Goal: Task Accomplishment & Management: Manage account settings

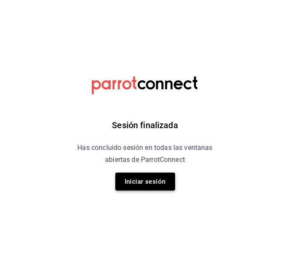
click at [138, 189] on button "Iniciar sesión" at bounding box center [145, 182] width 60 height 18
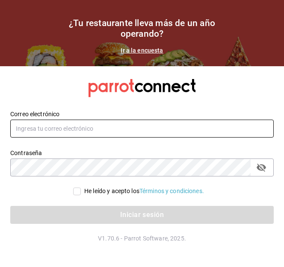
type input "[EMAIL_ADDRESS][DOMAIN_NAME]"
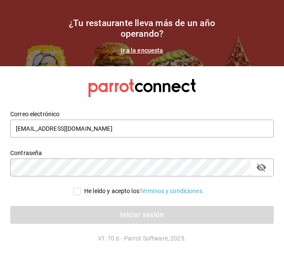
click at [78, 189] on input "He leído y acepto los Términos y condiciones." at bounding box center [77, 192] width 8 height 8
checkbox input "true"
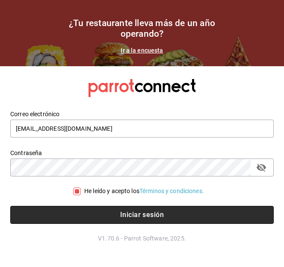
click at [118, 214] on button "Iniciar sesión" at bounding box center [141, 215] width 263 height 18
